Goal: Transaction & Acquisition: Subscribe to service/newsletter

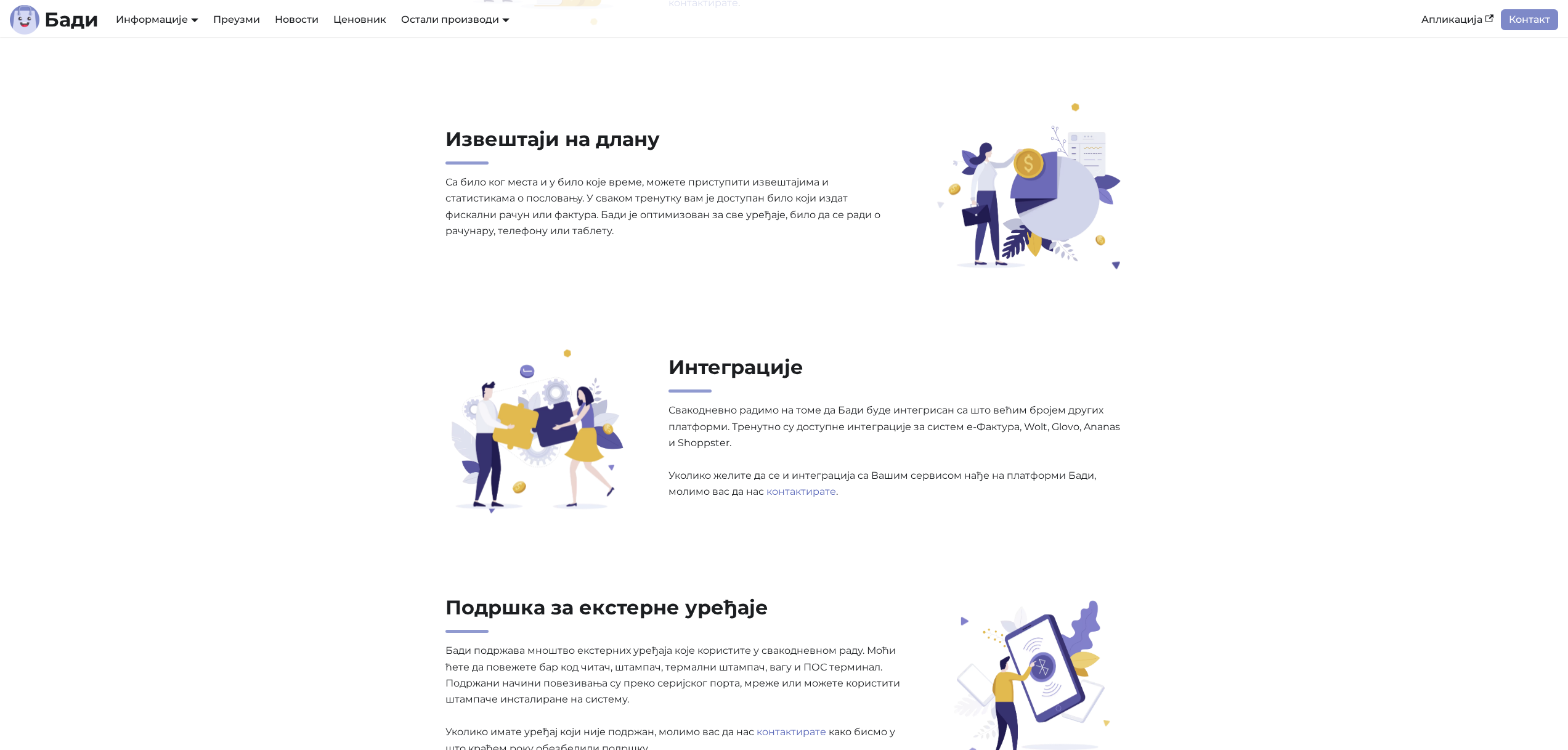
scroll to position [2072, 0]
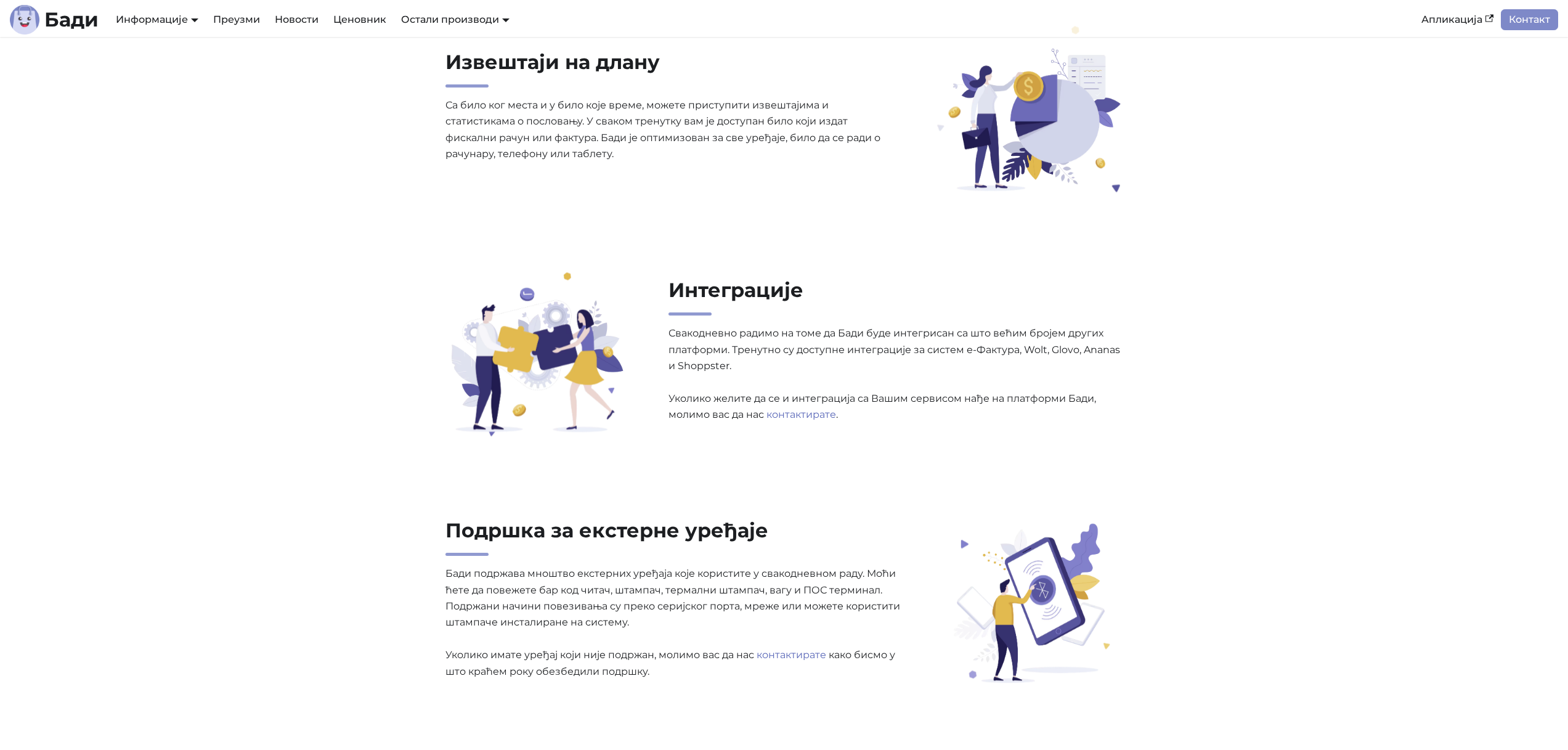
click at [851, 334] on p "Свакодневно радимо на томе да Бади буде интегрисан са што већим бројем других п…" at bounding box center [896, 374] width 455 height 97
click at [852, 334] on p "Свакодневно радимо на томе да Бади буде интегрисан са што већим бројем других п…" at bounding box center [896, 374] width 455 height 97
click at [853, 345] on p "Свакодневно радимо на томе да Бади буде интегрисан са што већим бројем других п…" at bounding box center [896, 374] width 455 height 97
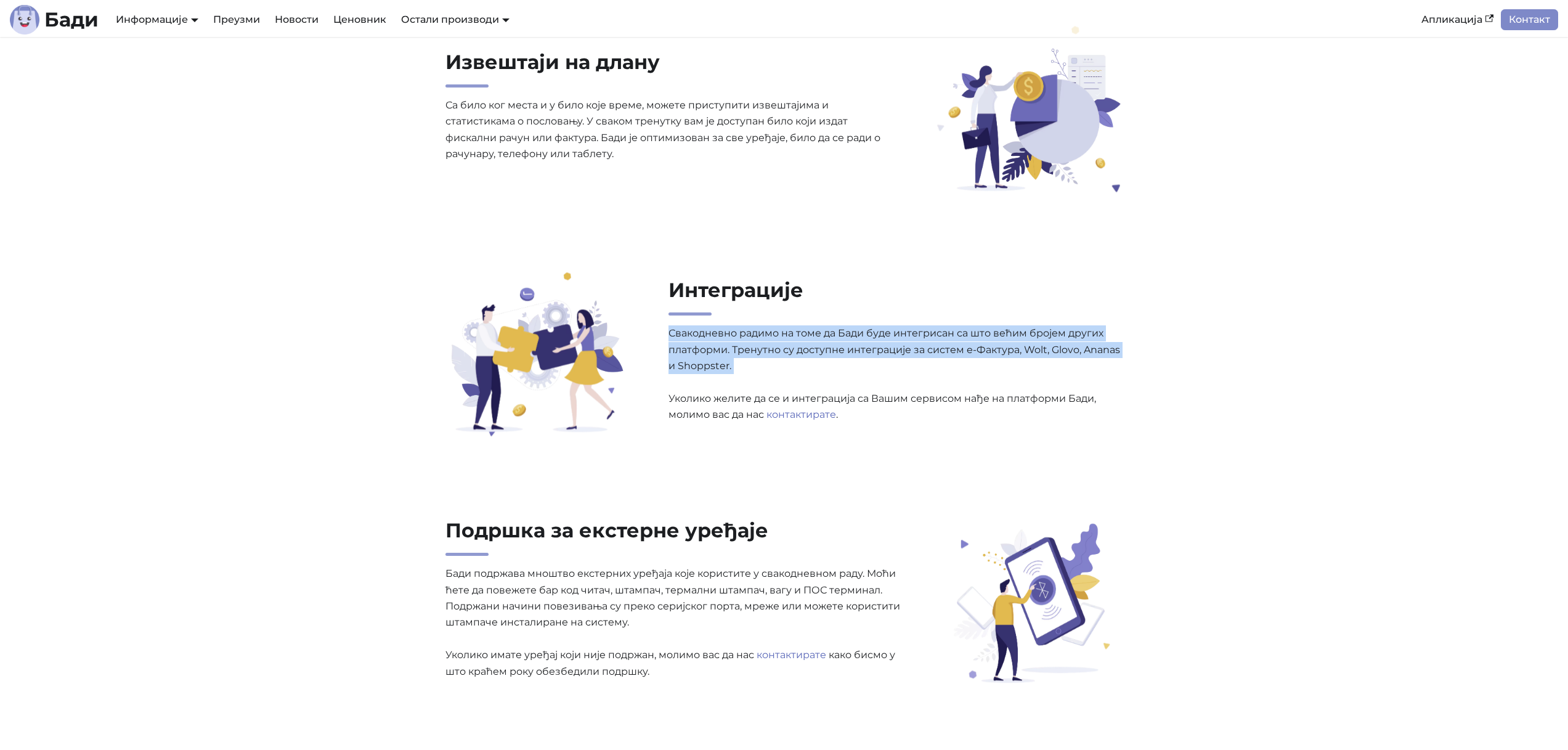
click at [853, 345] on p "Свакодневно радимо на томе да Бади буде интегрисан са што већим бројем других п…" at bounding box center [896, 374] width 455 height 97
click at [853, 351] on p "Свакодневно радимо на томе да Бади буде интегрисан са што већим бројем других п…" at bounding box center [896, 374] width 455 height 97
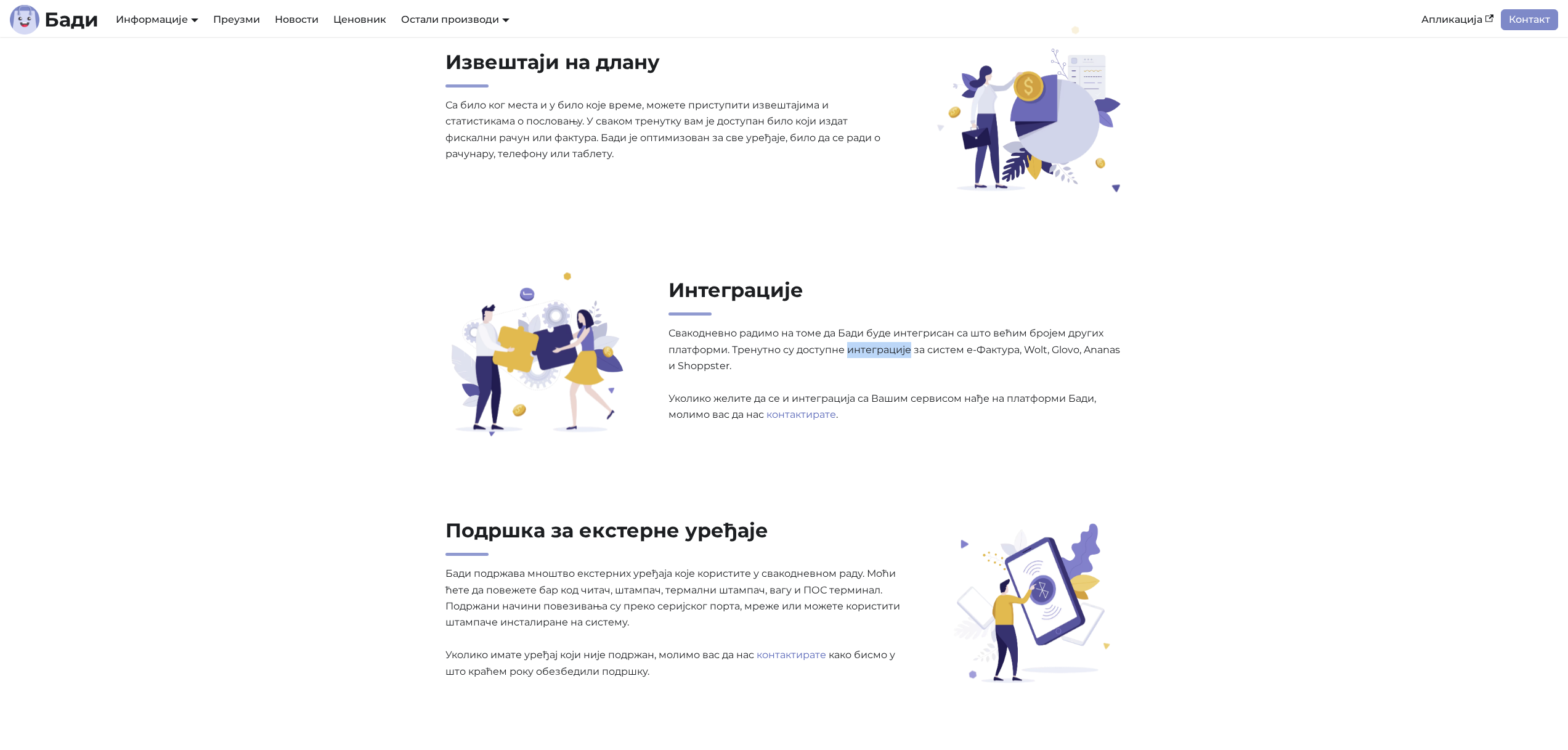
click at [853, 351] on p "Свакодневно радимо на томе да Бади буде интегрисан са што већим бројем других п…" at bounding box center [896, 374] width 455 height 97
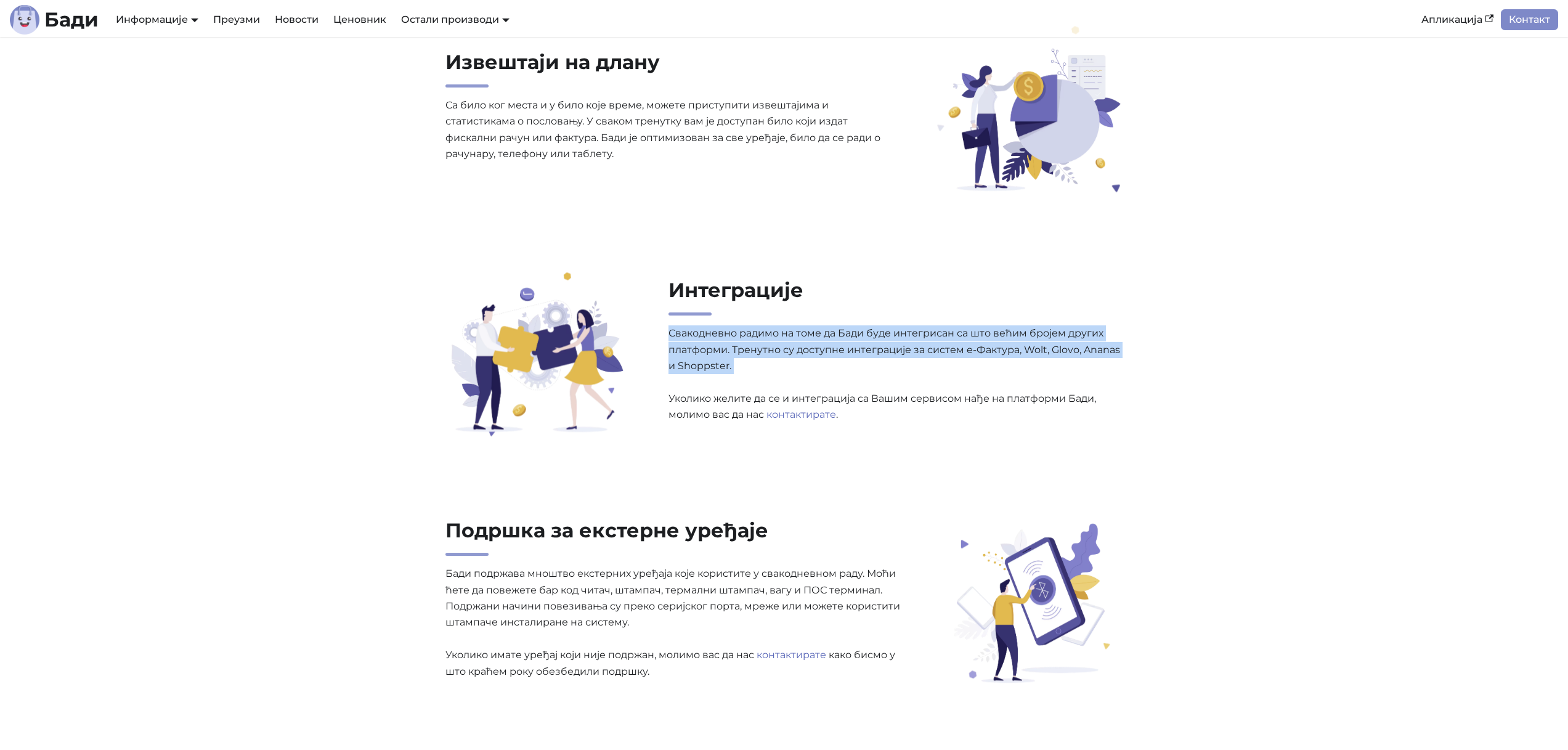
click at [853, 351] on p "Свакодневно радимо на томе да Бади буде интегрисан са што већим бројем других п…" at bounding box center [896, 374] width 455 height 97
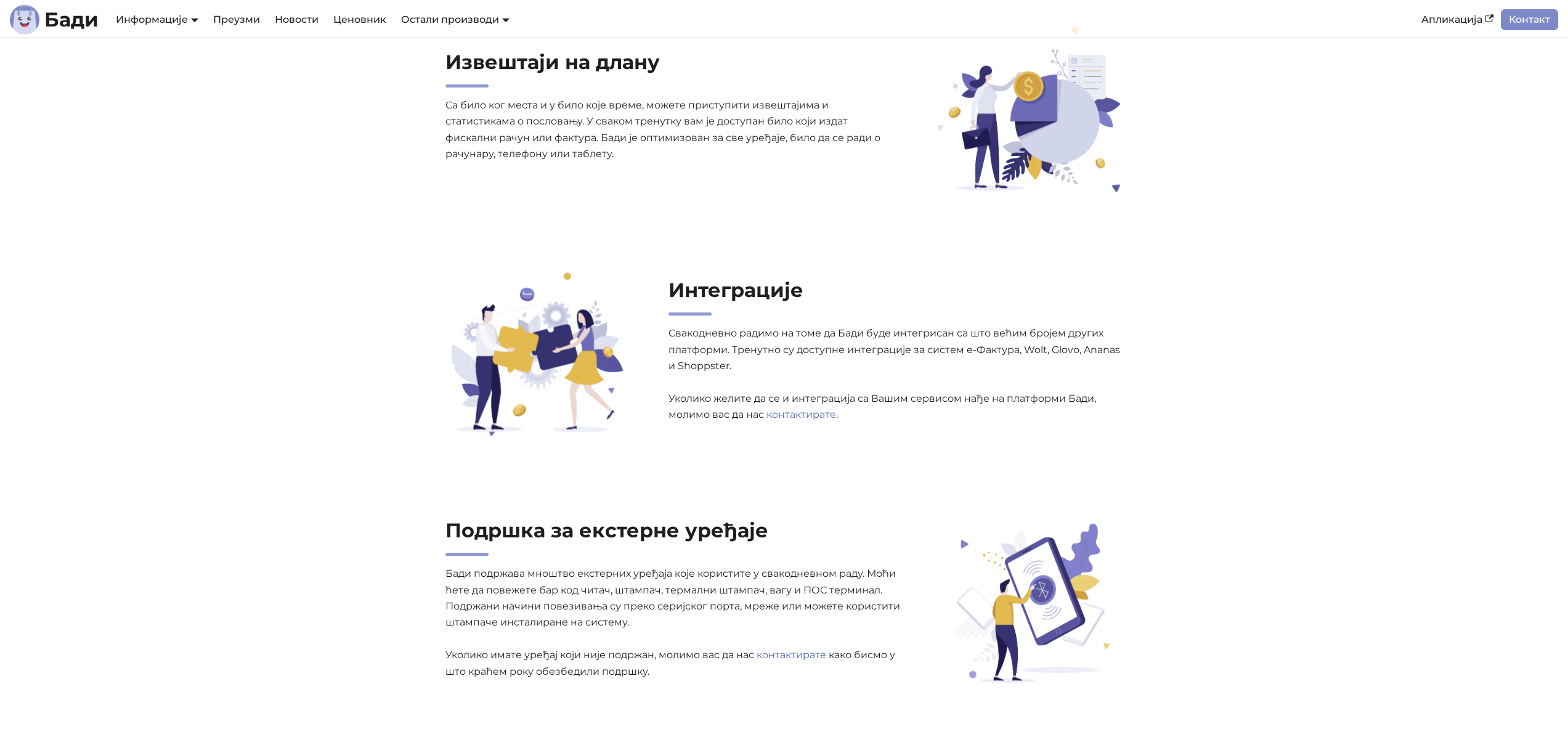
click at [705, 394] on p "Свакодневно радимо на томе да Бади буде интегрисан са што већим бројем других п…" at bounding box center [896, 374] width 455 height 97
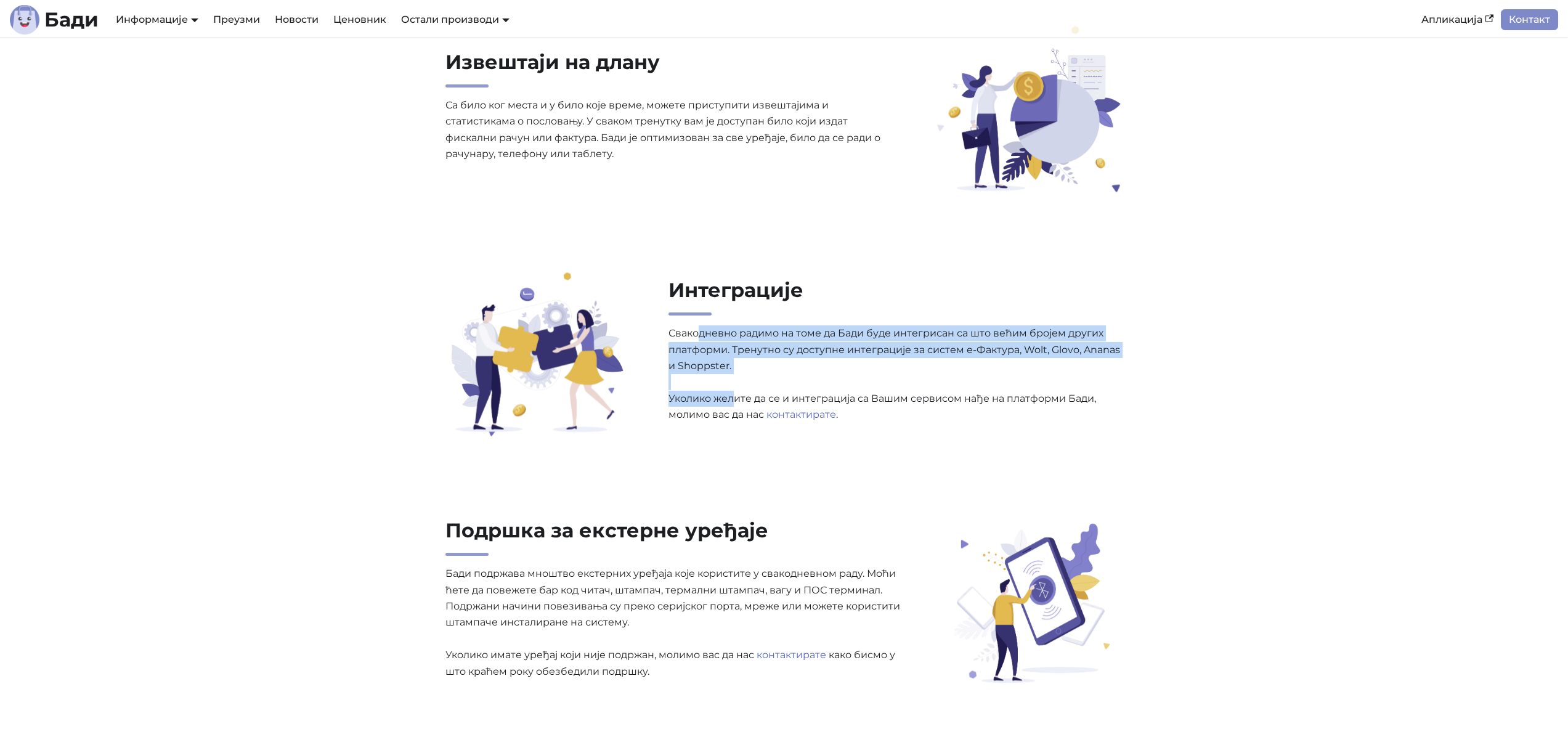
drag, startPoint x: 701, startPoint y: 332, endPoint x: 731, endPoint y: 399, distance: 73.4
click at [731, 399] on p "Свакодневно радимо на томе да Бади буде интегрисан са што већим бројем других п…" at bounding box center [896, 374] width 455 height 97
click at [721, 403] on p "Свакодневно радимо на томе да Бади буде интегрисан са што већим бројем других п…" at bounding box center [896, 374] width 455 height 97
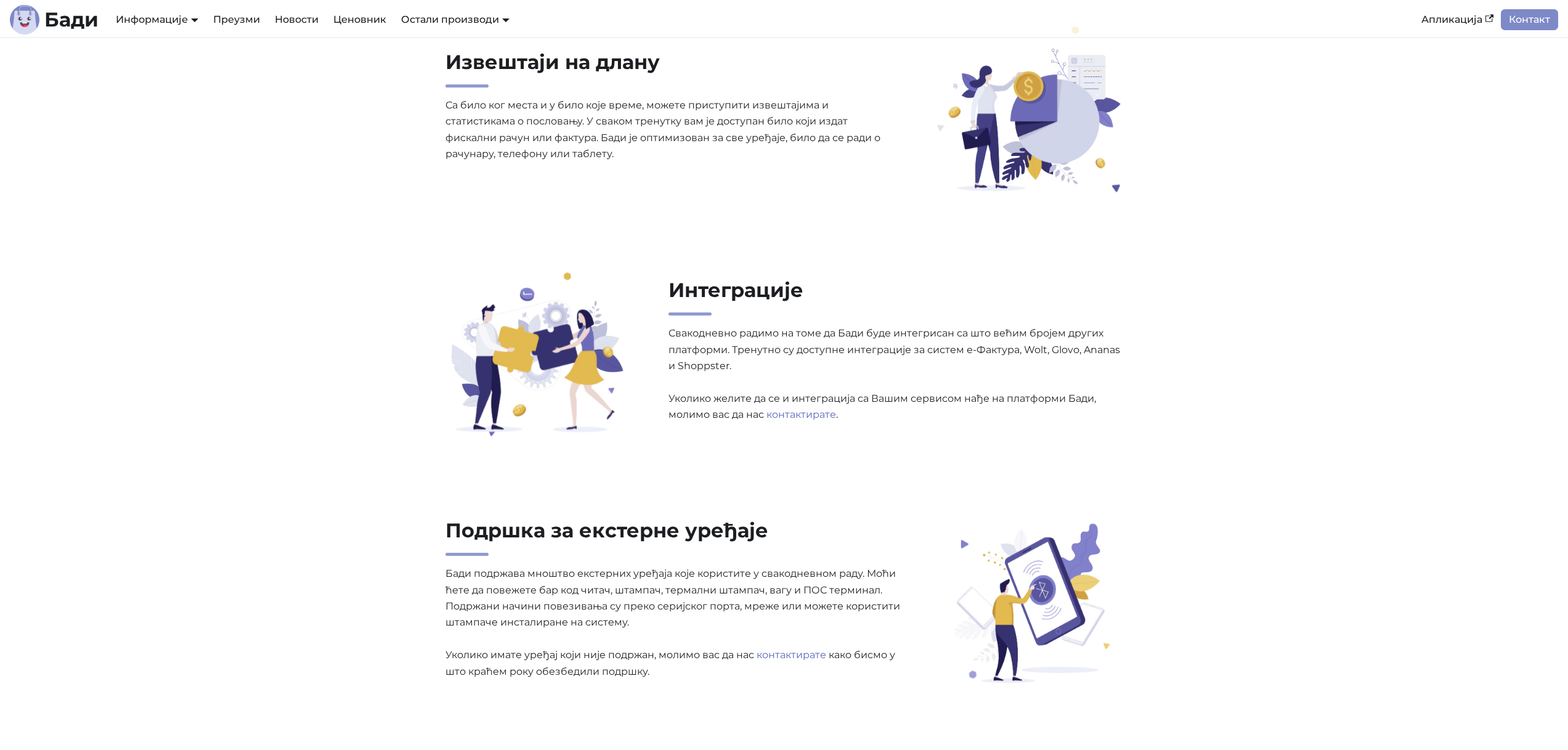
click at [720, 398] on p "Свакодневно радимо на томе да Бади буде интегрисан са што већим бројем других п…" at bounding box center [896, 374] width 455 height 97
click at [719, 398] on p "Свакодневно радимо на томе да Бади буде интегрисан са што већим бројем других п…" at bounding box center [896, 374] width 455 height 97
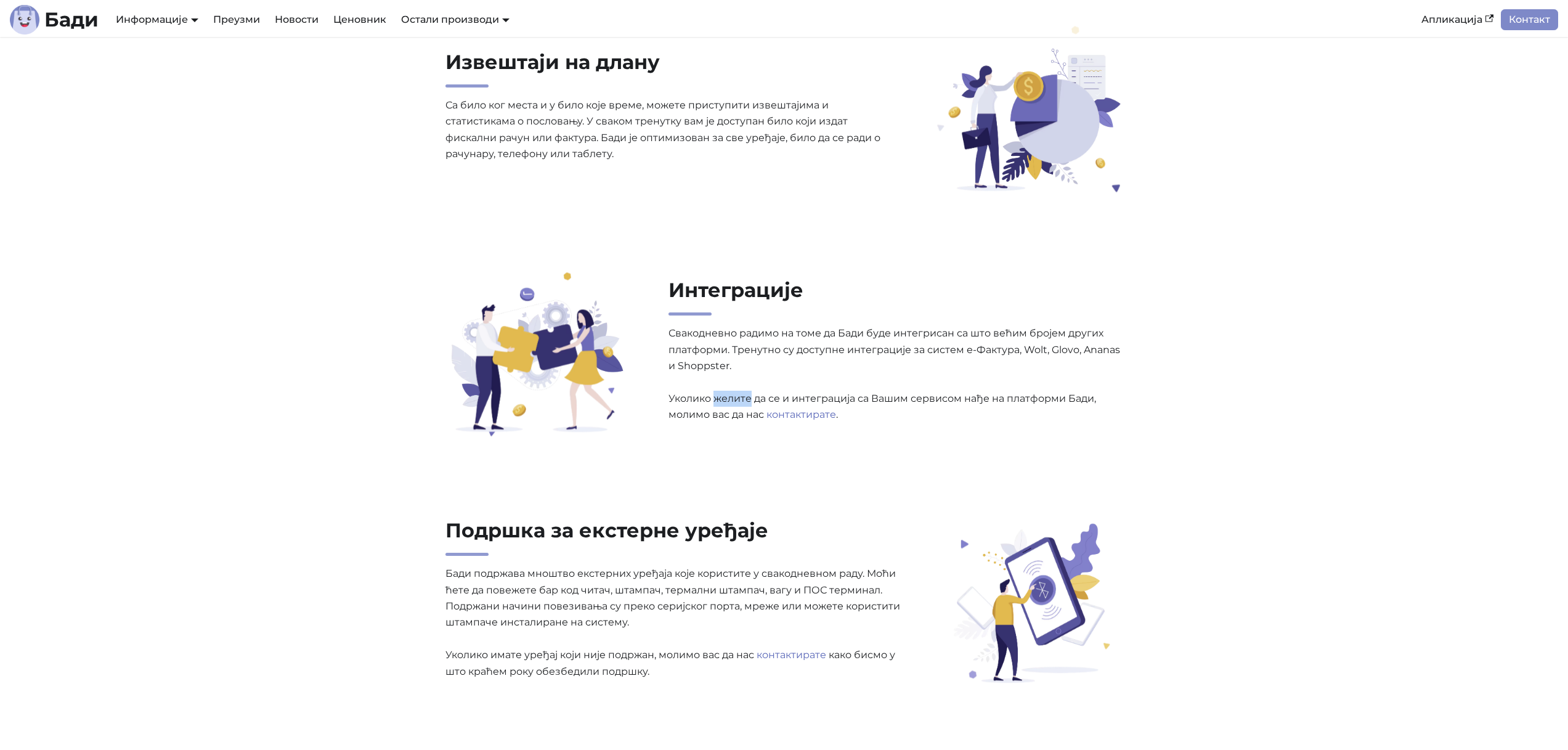
click at [719, 398] on p "Свакодневно радимо на томе да Бади буде интегрисан са што већим бројем других п…" at bounding box center [896, 374] width 455 height 97
click at [691, 404] on p "Свакодневно радимо на томе да Бади буде интегрисан са што већим бројем других п…" at bounding box center [896, 374] width 455 height 97
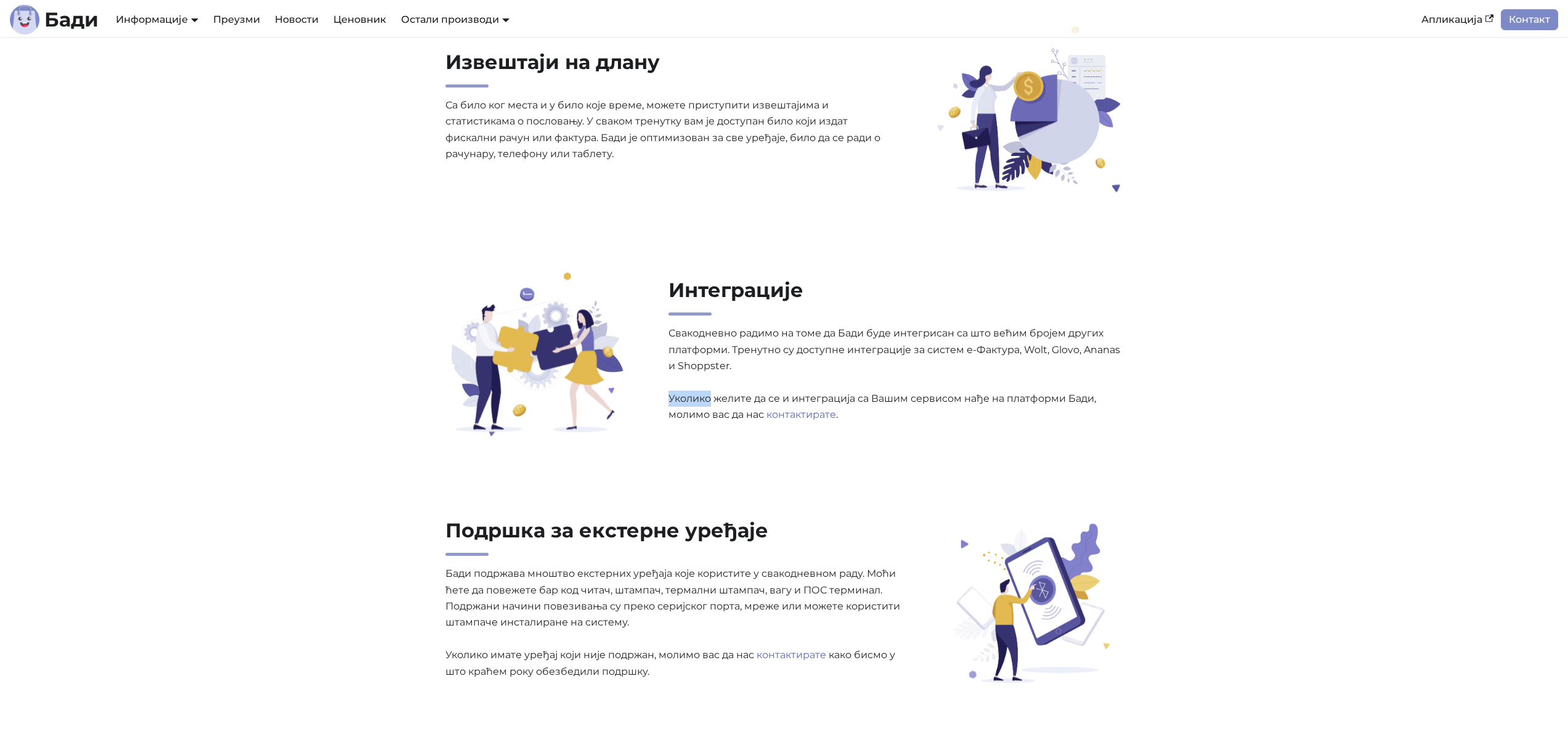
click at [698, 401] on p "Свакодневно радимо на томе да Бади буде интегрисан са што већим бројем других п…" at bounding box center [896, 374] width 455 height 97
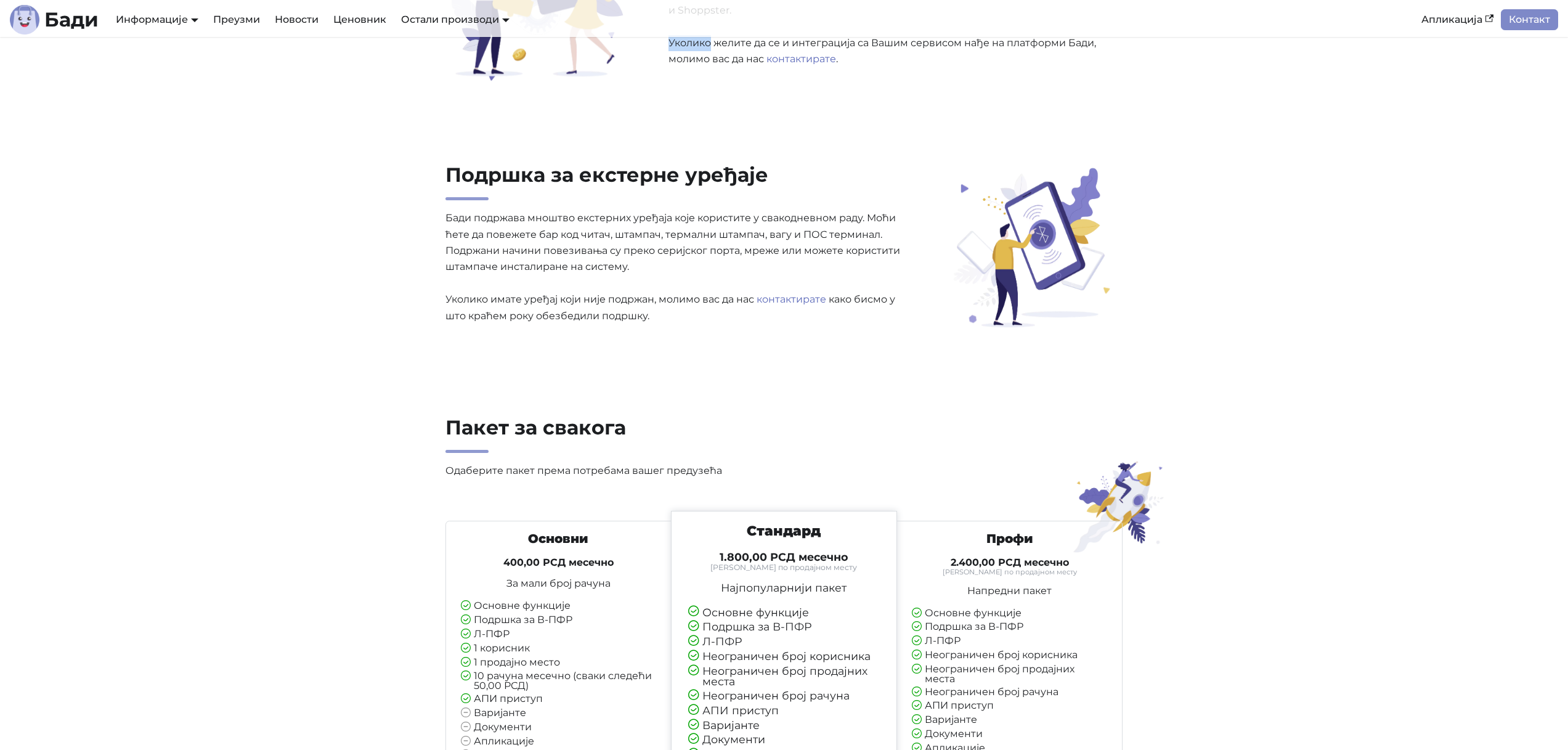
scroll to position [2663, 0]
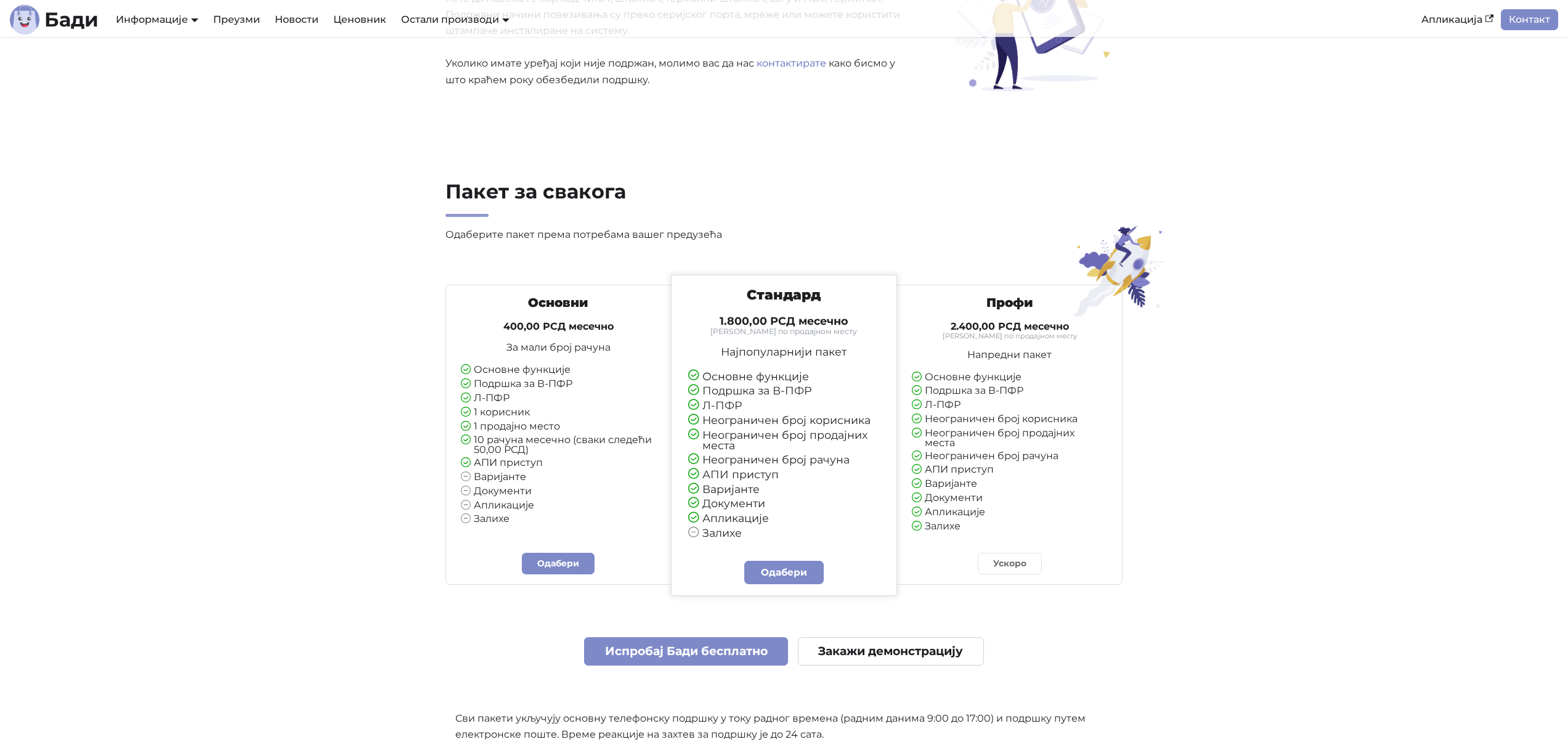
click at [1007, 386] on li "Подршка за В-ПФР" at bounding box center [1009, 392] width 195 height 11
click at [973, 414] on li "Неограничен број корисника" at bounding box center [1009, 420] width 195 height 11
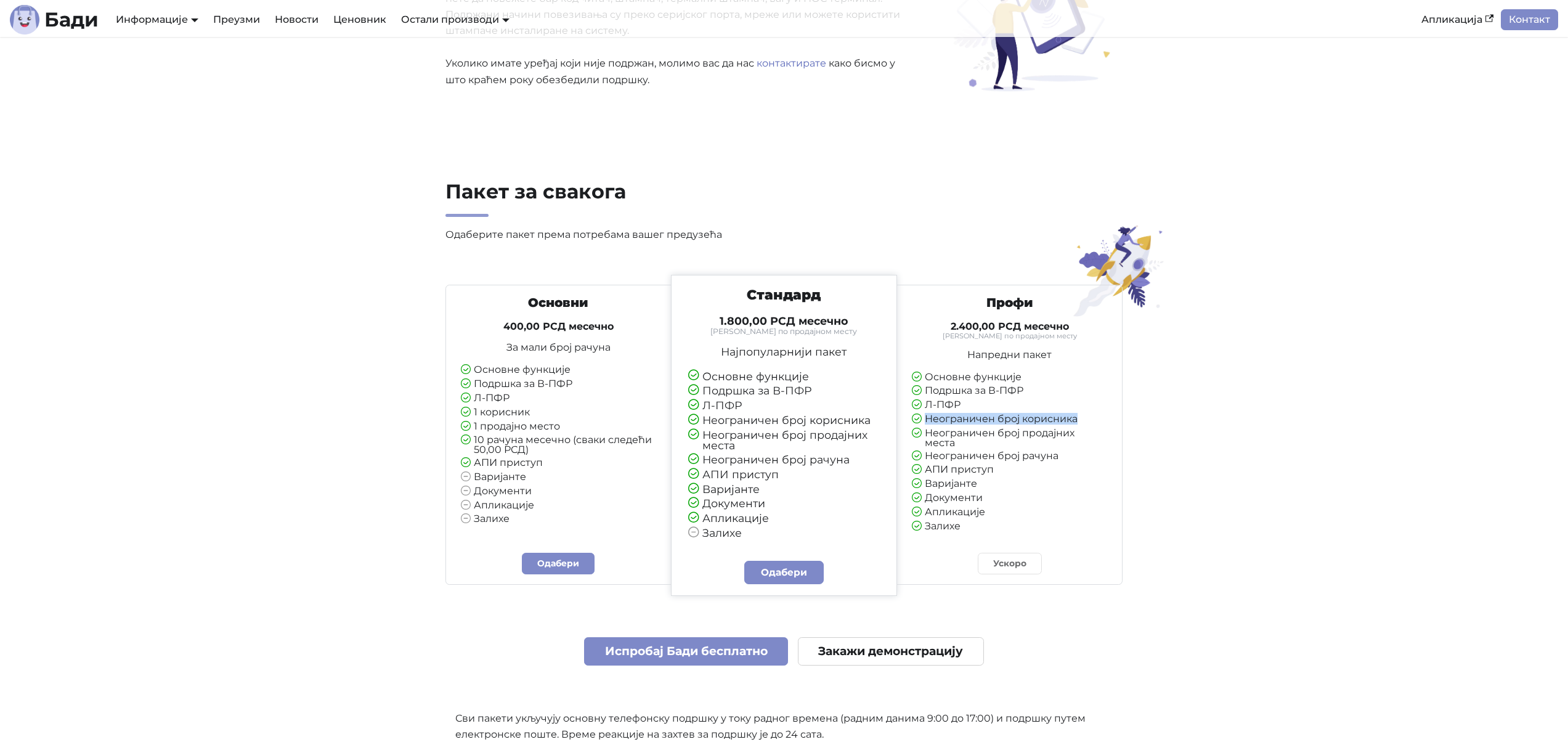
click at [973, 414] on li "Неограничен број корисника" at bounding box center [1009, 420] width 195 height 11
click at [993, 437] on li "Неограничен број продајних места" at bounding box center [1009, 438] width 195 height 20
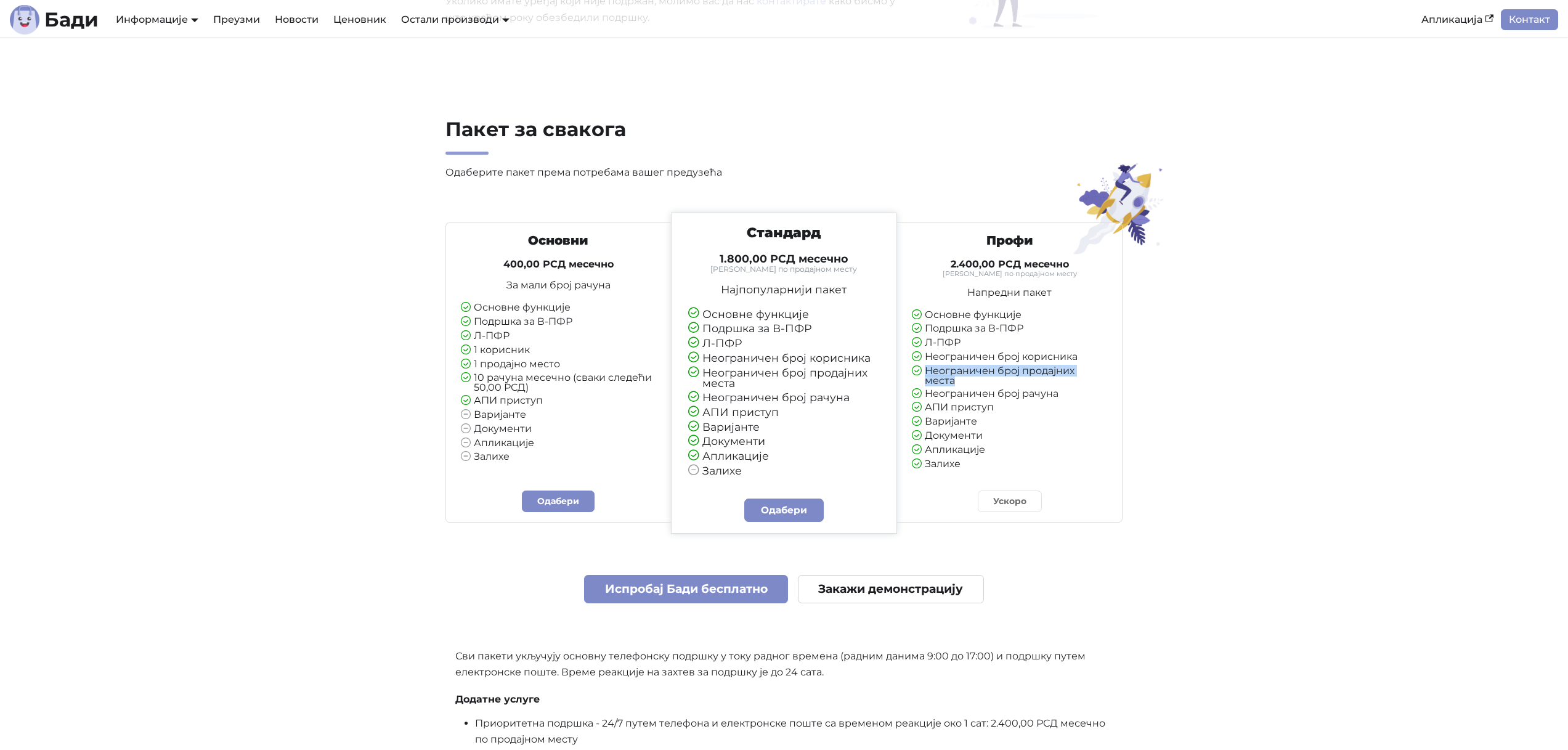
scroll to position [2699, 0]
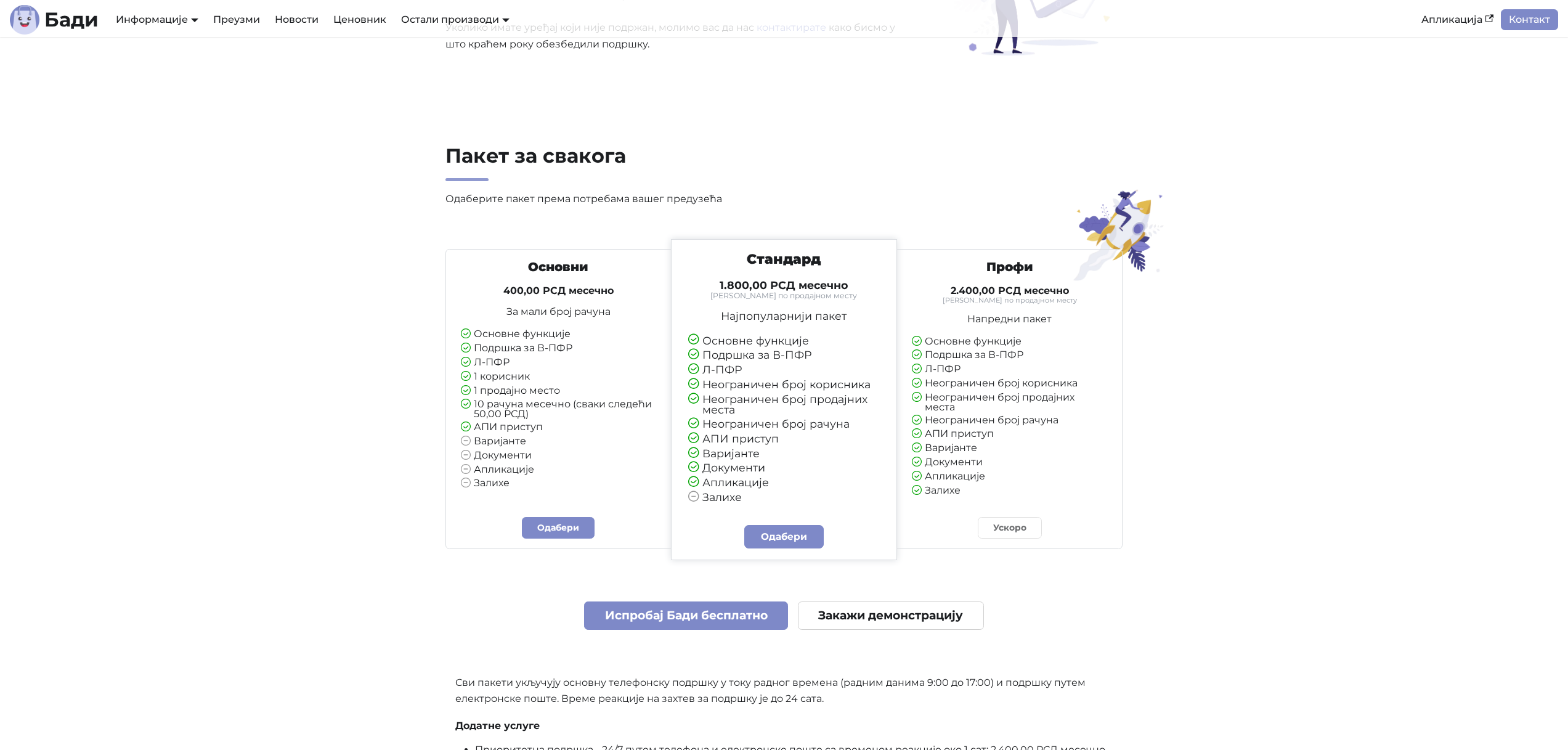
click at [518, 426] on li "АПИ приступ" at bounding box center [558, 428] width 195 height 11
click at [689, 454] on icon at bounding box center [694, 454] width 11 height 13
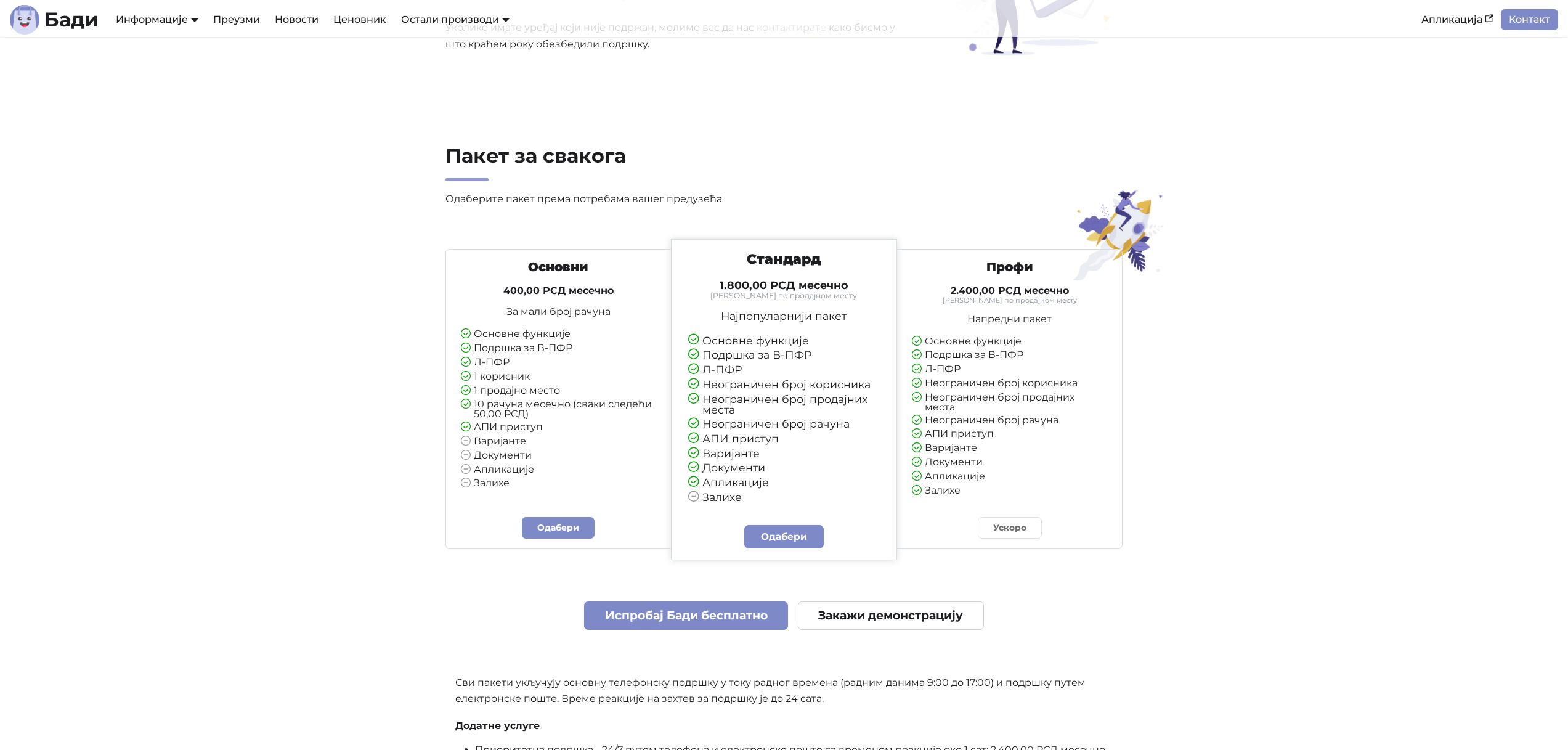
click at [691, 454] on icon at bounding box center [694, 454] width 11 height 13
drag, startPoint x: 697, startPoint y: 453, endPoint x: 724, endPoint y: 475, distance: 34.8
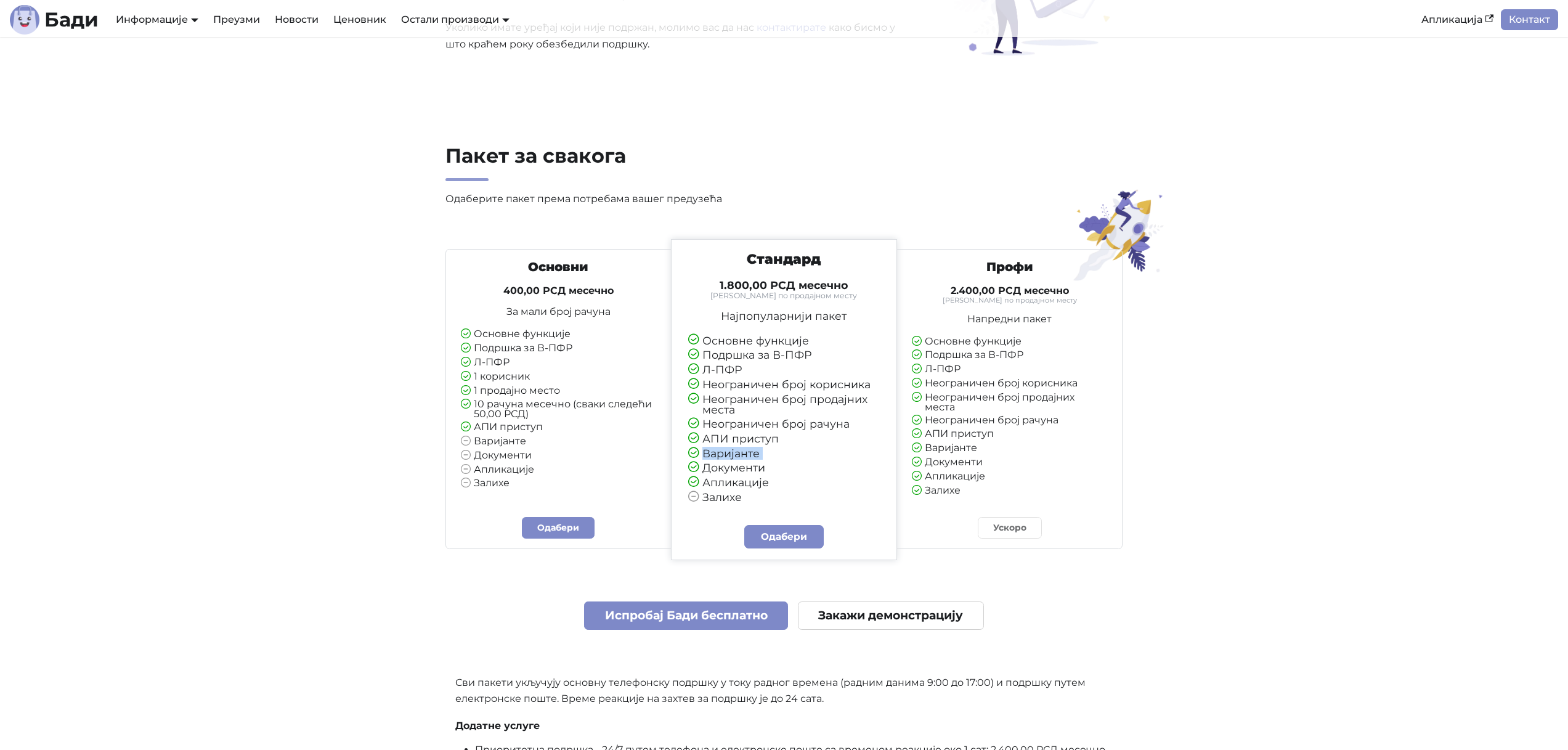
click at [717, 469] on ul "Основне функције Подршка за В-ПФР Л-ПФР Неограничен број корисника Неограничен …" at bounding box center [784, 420] width 192 height 168
click at [724, 470] on li "Документи" at bounding box center [784, 468] width 192 height 12
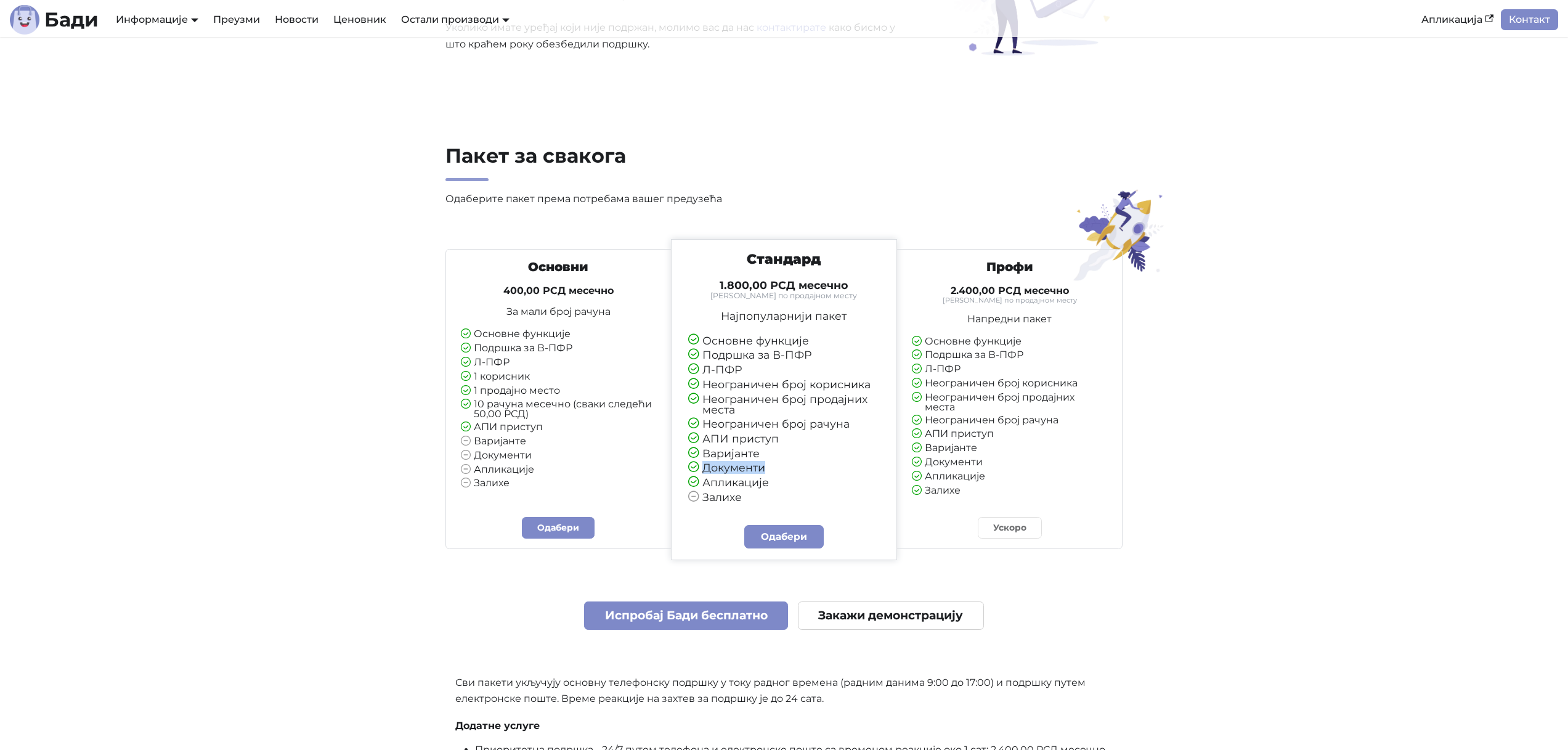
click at [738, 468] on li "Документи" at bounding box center [784, 468] width 192 height 12
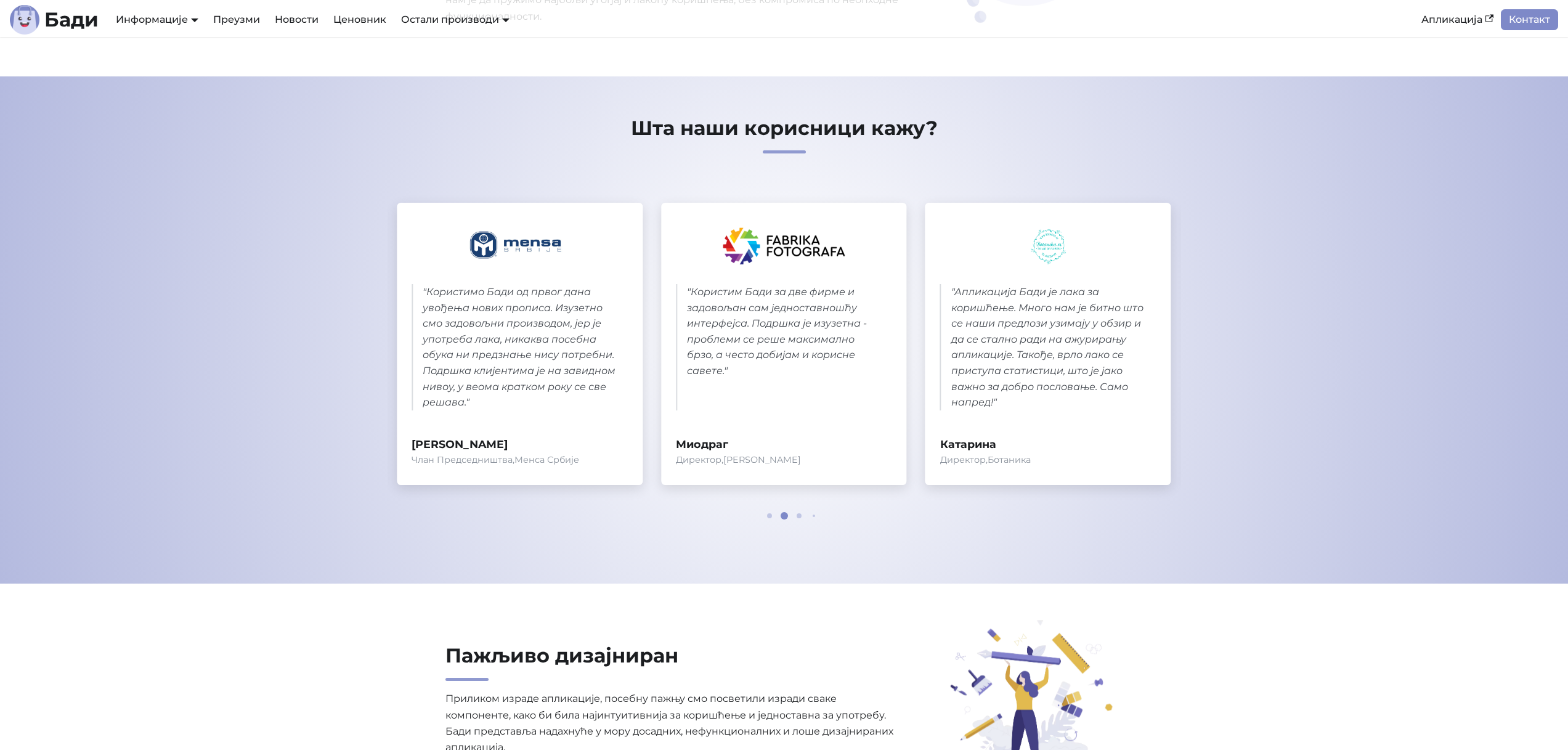
scroll to position [0, 0]
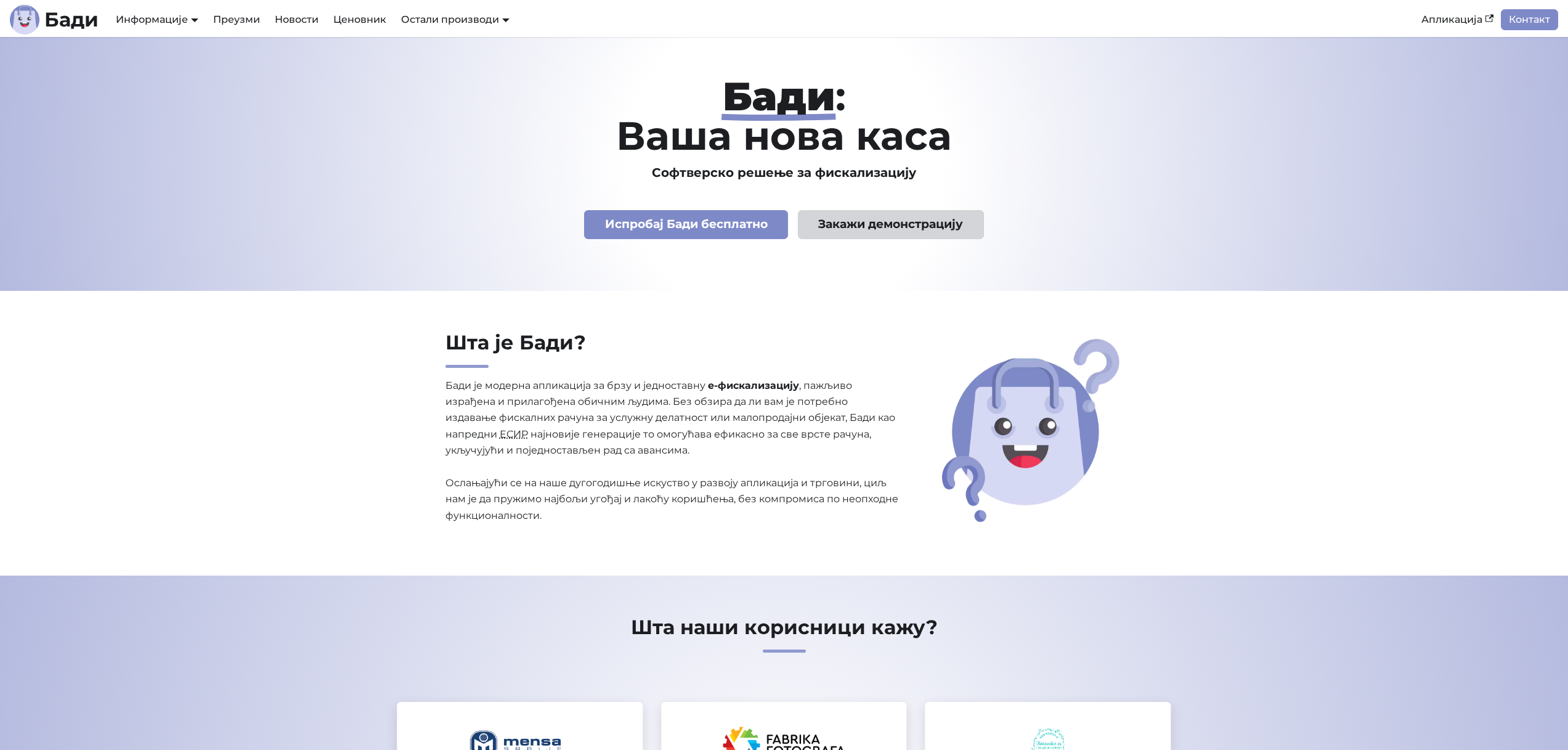
click at [937, 225] on link "Закажи демонстрацију" at bounding box center [891, 225] width 186 height 29
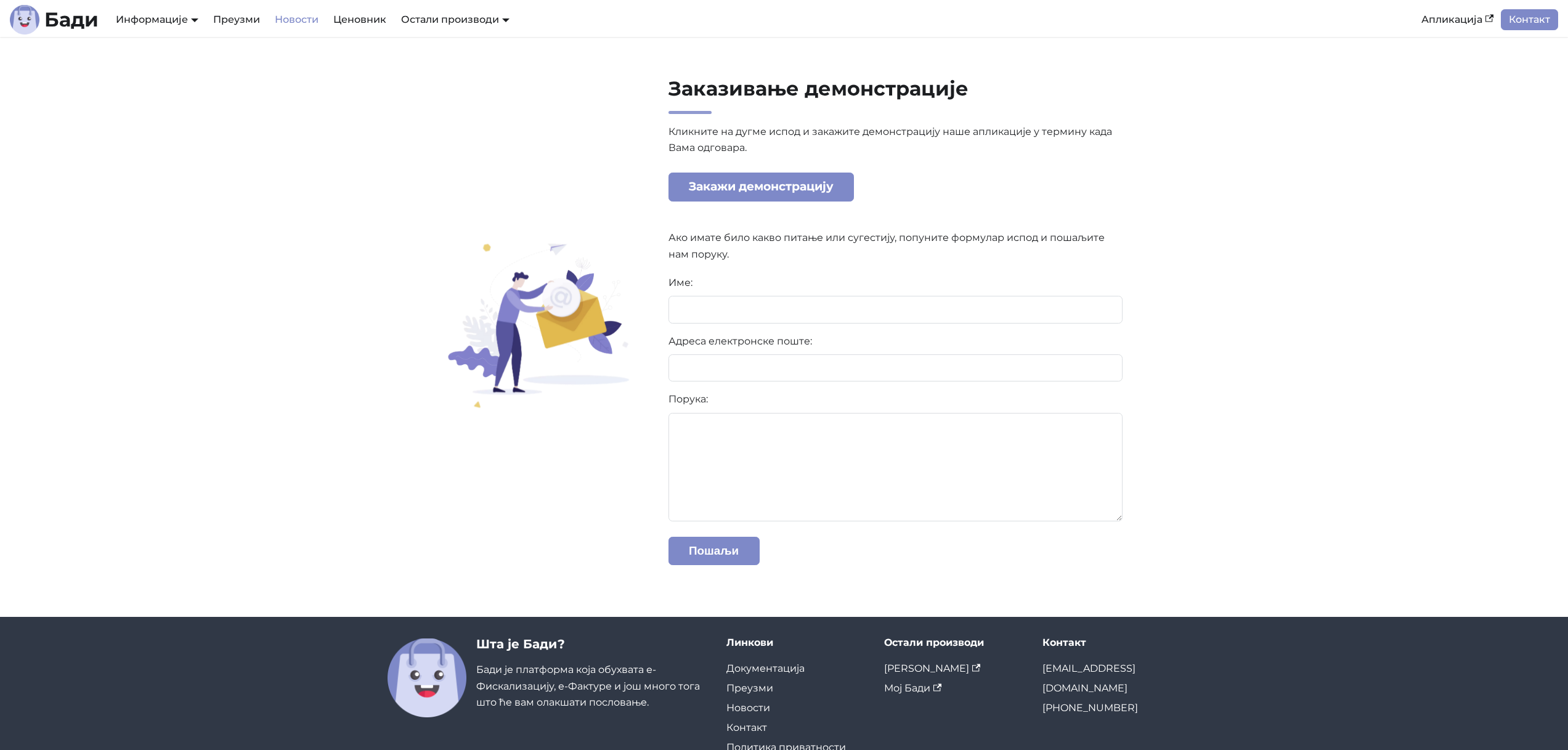
click at [307, 23] on link "Новости" at bounding box center [296, 20] width 59 height 21
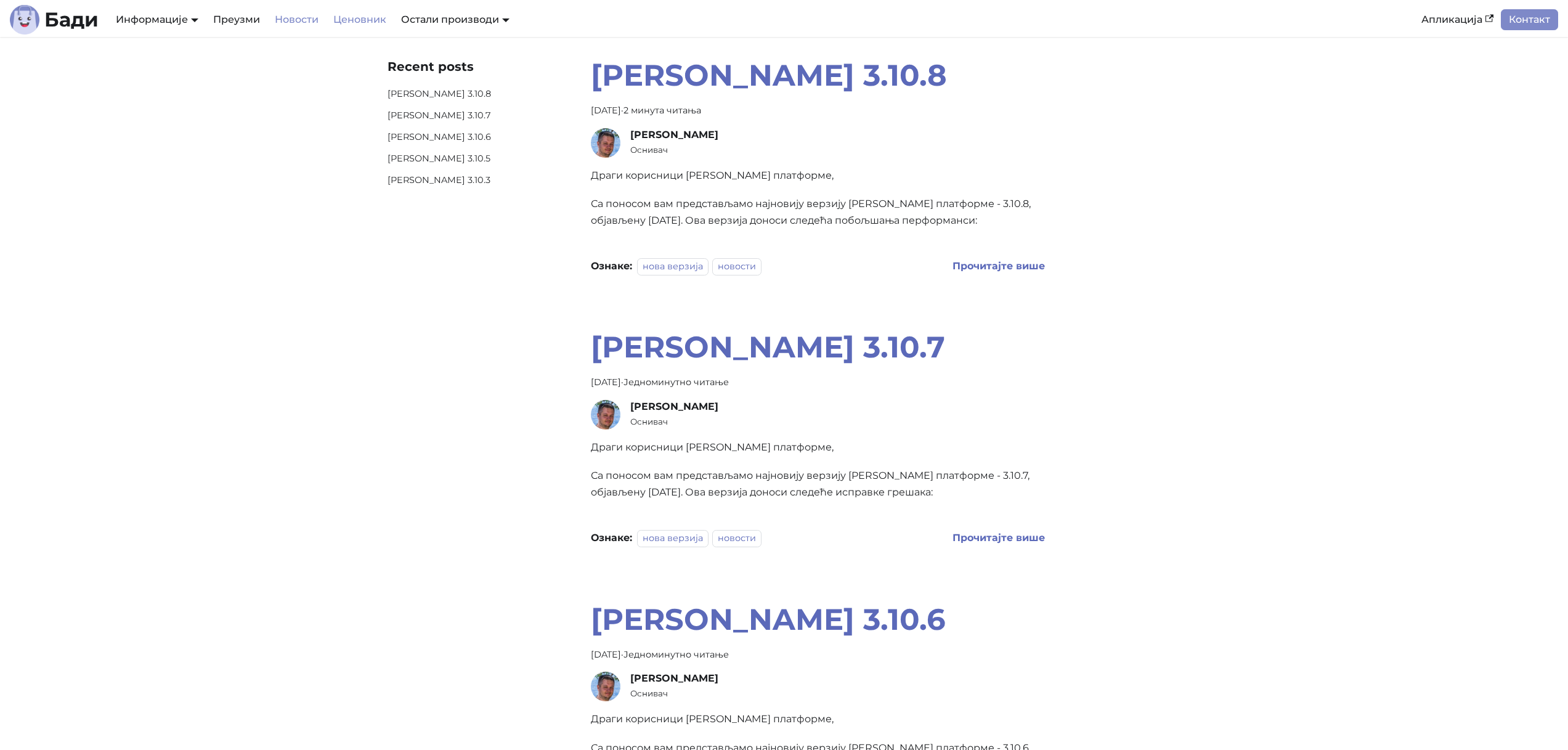
click at [368, 20] on link "Ценовник" at bounding box center [359, 20] width 68 height 21
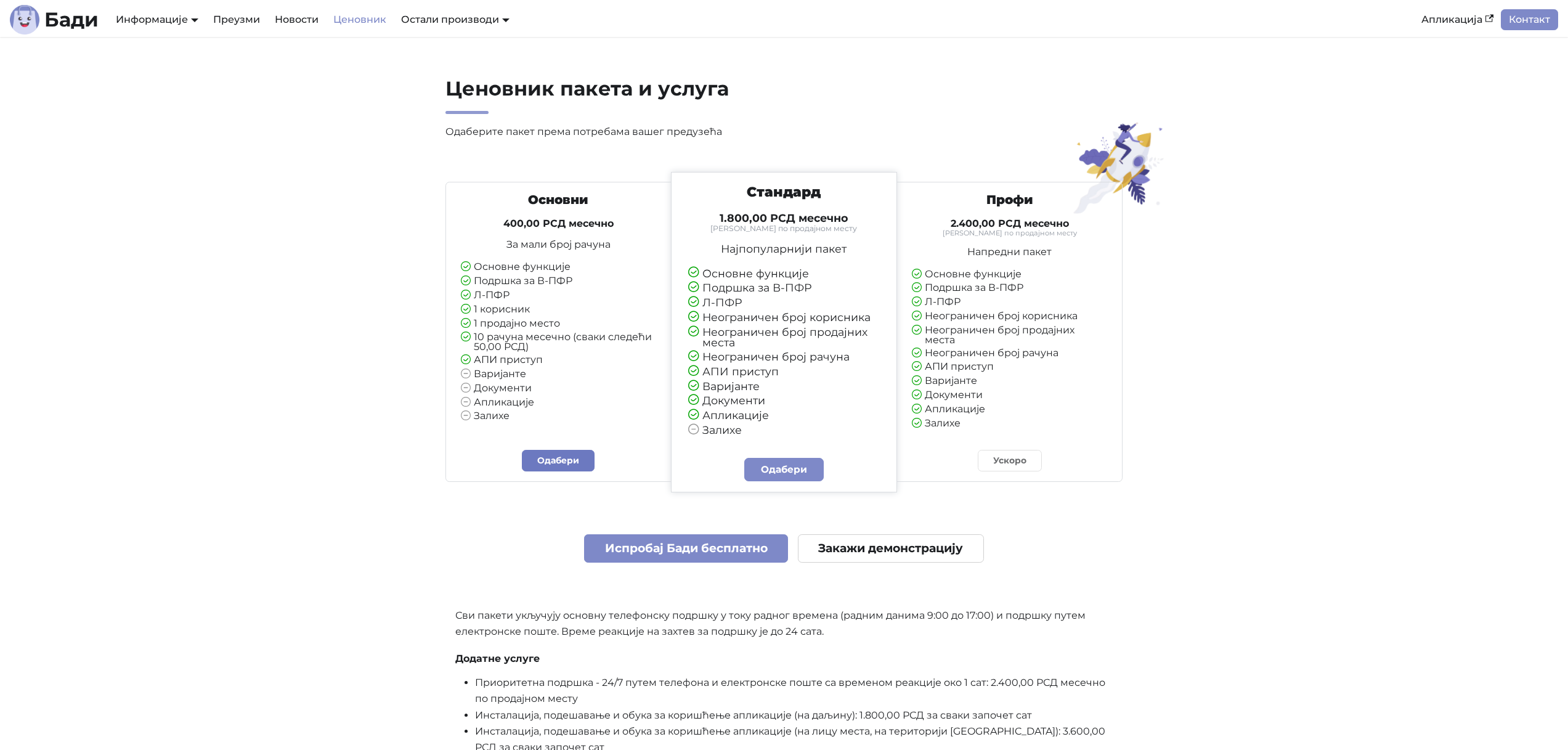
click at [577, 466] on link "Одабери" at bounding box center [558, 461] width 73 height 21
click at [73, 20] on b "Бади" at bounding box center [71, 20] width 54 height 20
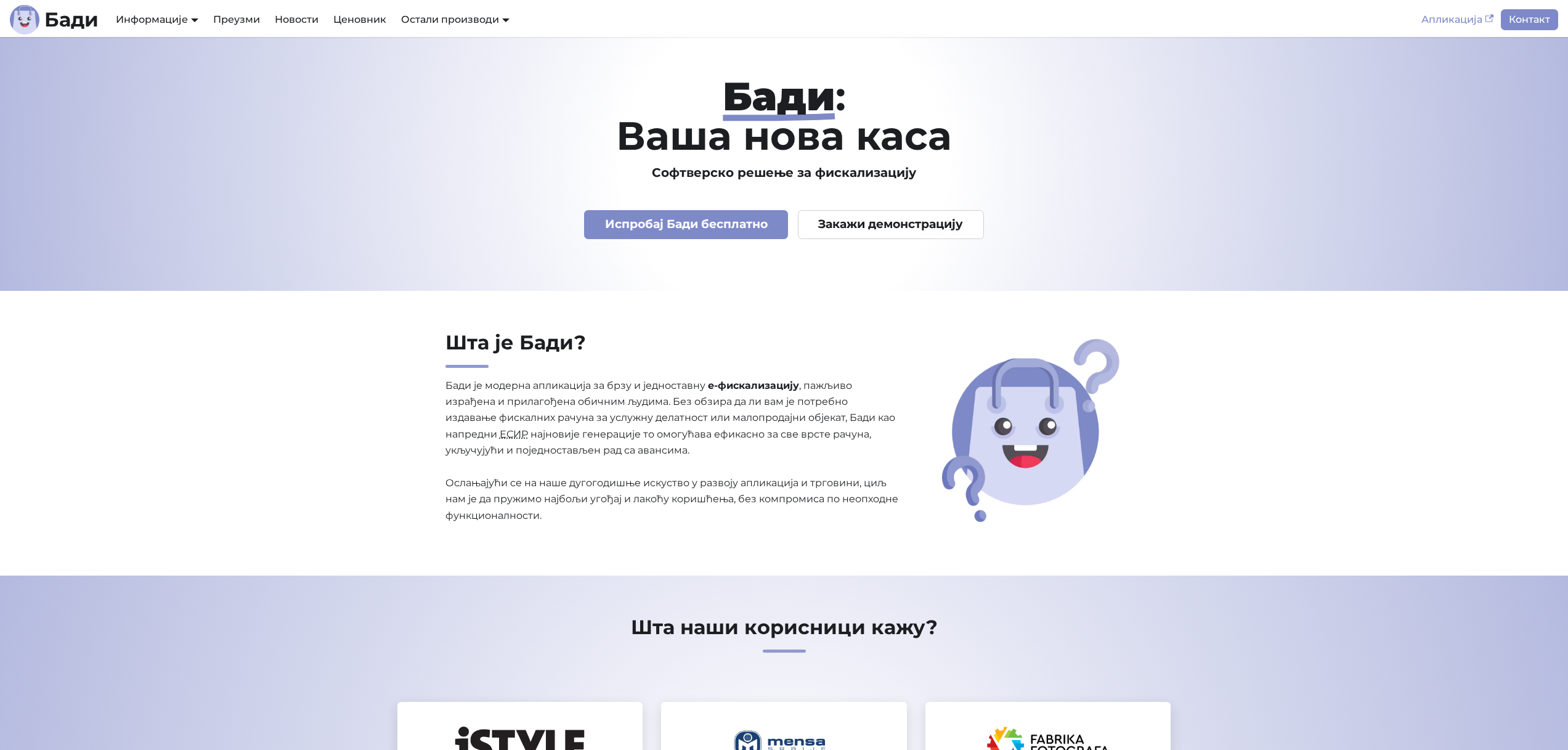
click at [1470, 18] on link "Апликација" at bounding box center [1457, 20] width 87 height 21
